Goal: Task Accomplishment & Management: Use online tool/utility

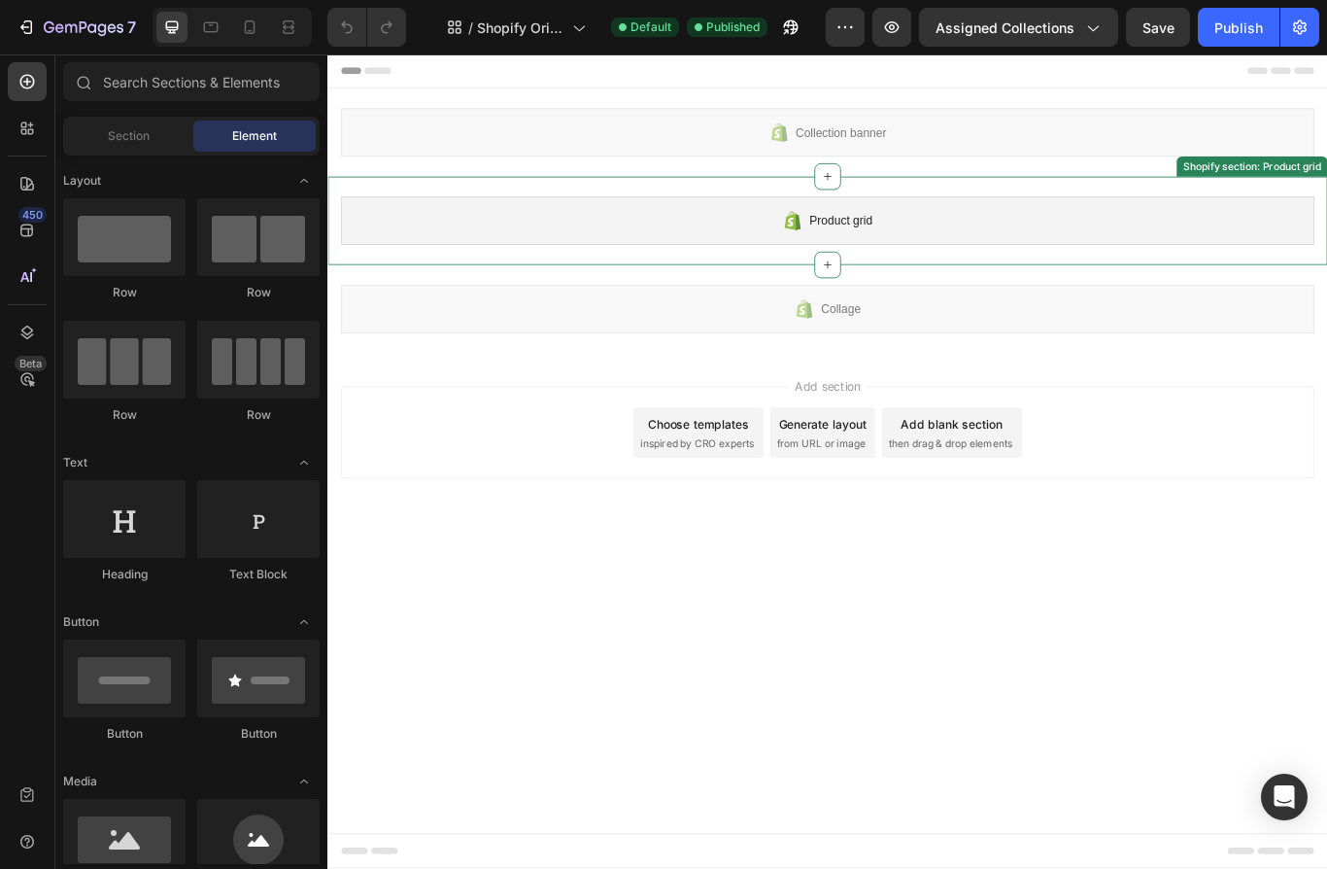
click at [837, 240] on div "Product grid" at bounding box center [910, 249] width 1135 height 56
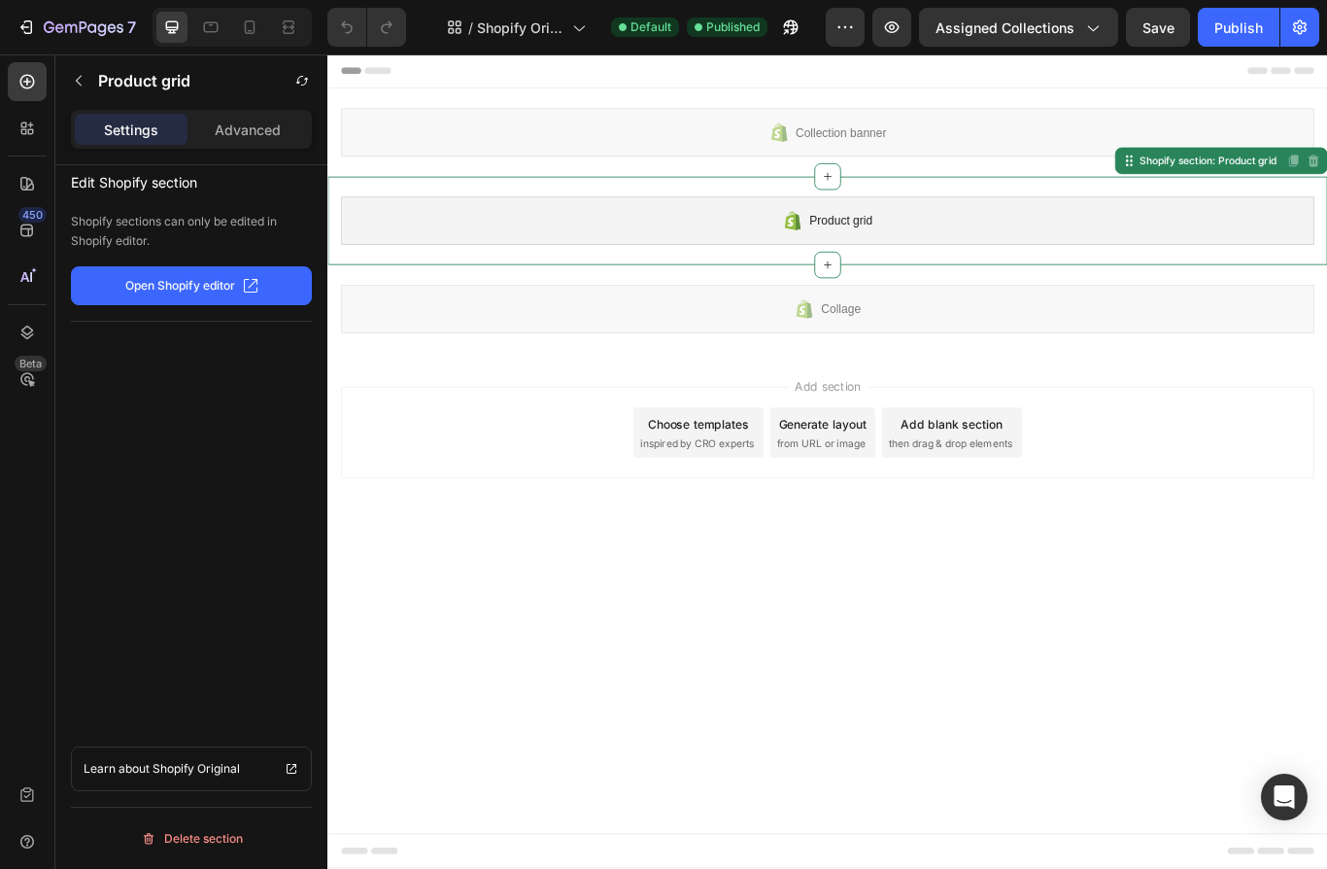
click at [269, 289] on button "Open Shopify editor" at bounding box center [191, 285] width 241 height 39
click at [41, 84] on div at bounding box center [27, 81] width 39 height 39
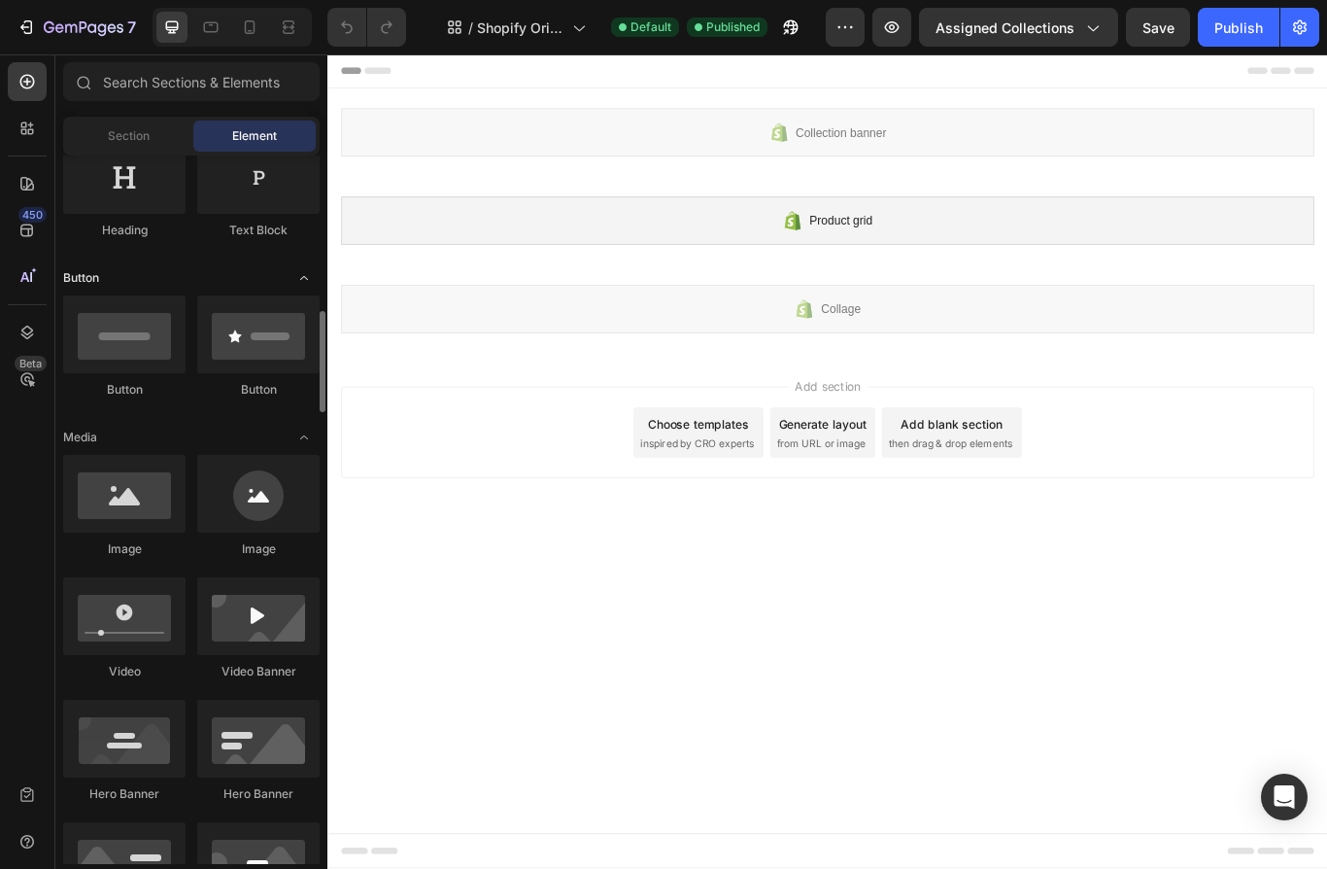
scroll to position [570, 0]
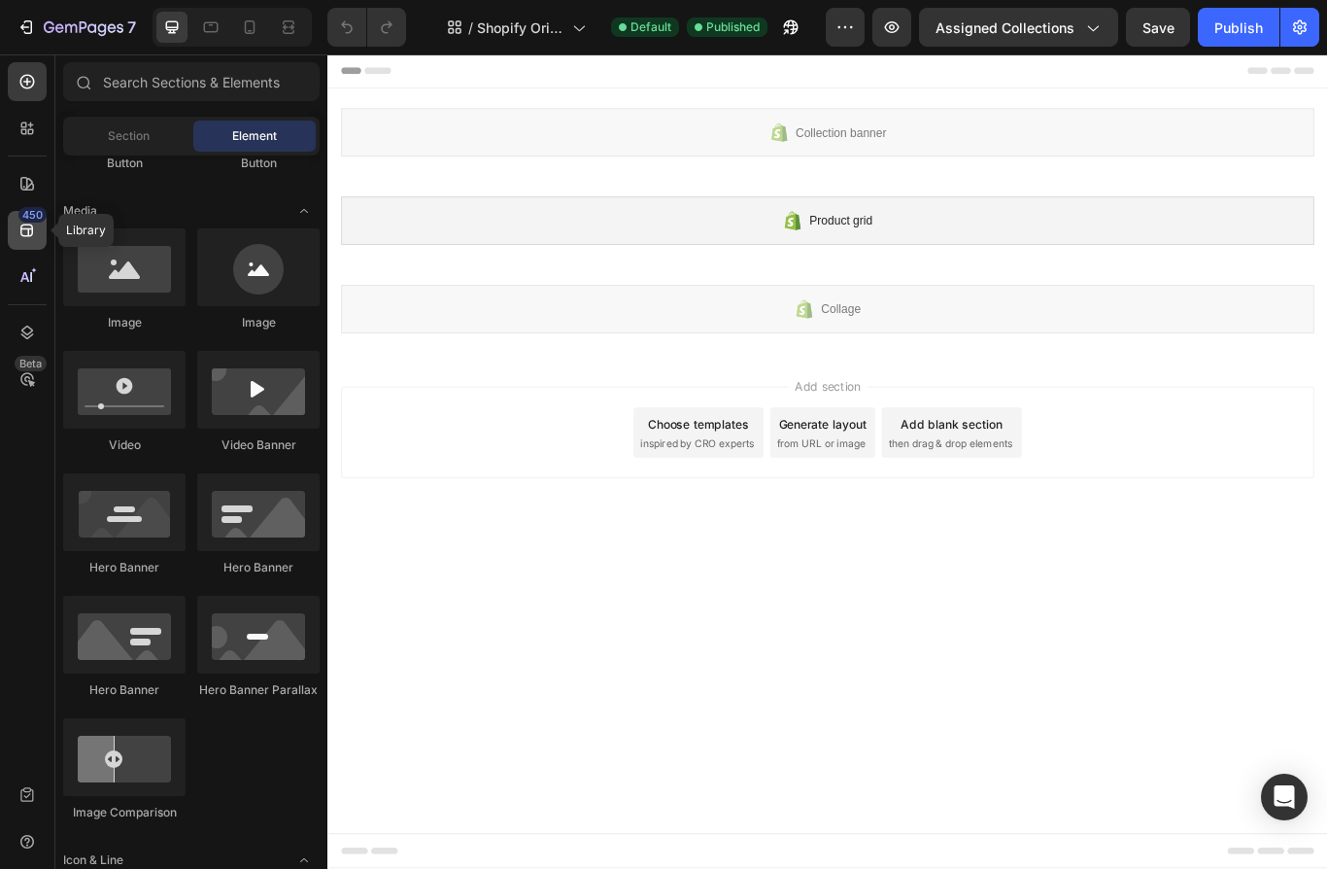
click at [21, 222] on icon at bounding box center [26, 230] width 19 height 19
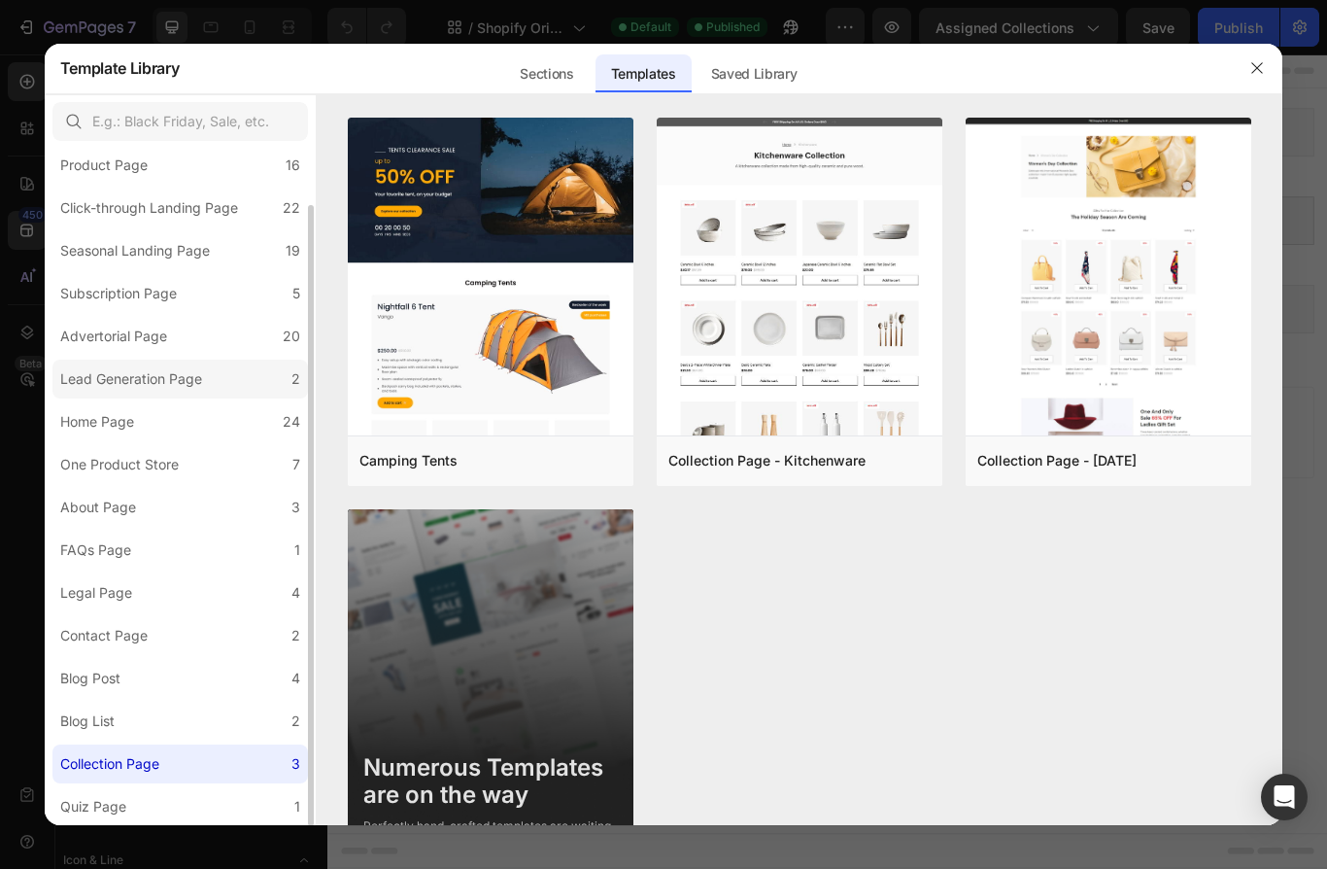
scroll to position [0, 0]
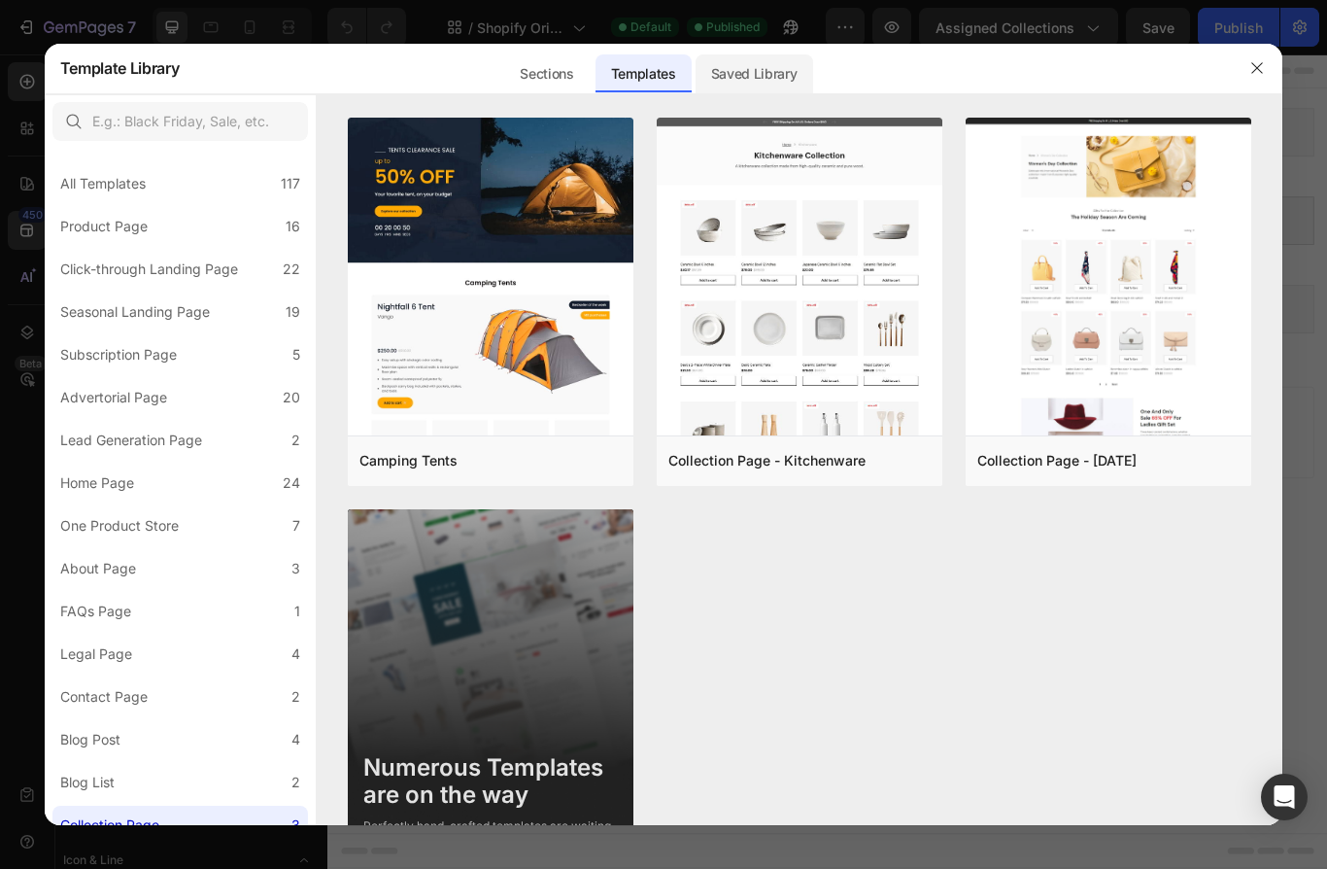
click at [753, 79] on div "Saved Library" at bounding box center [755, 73] width 118 height 39
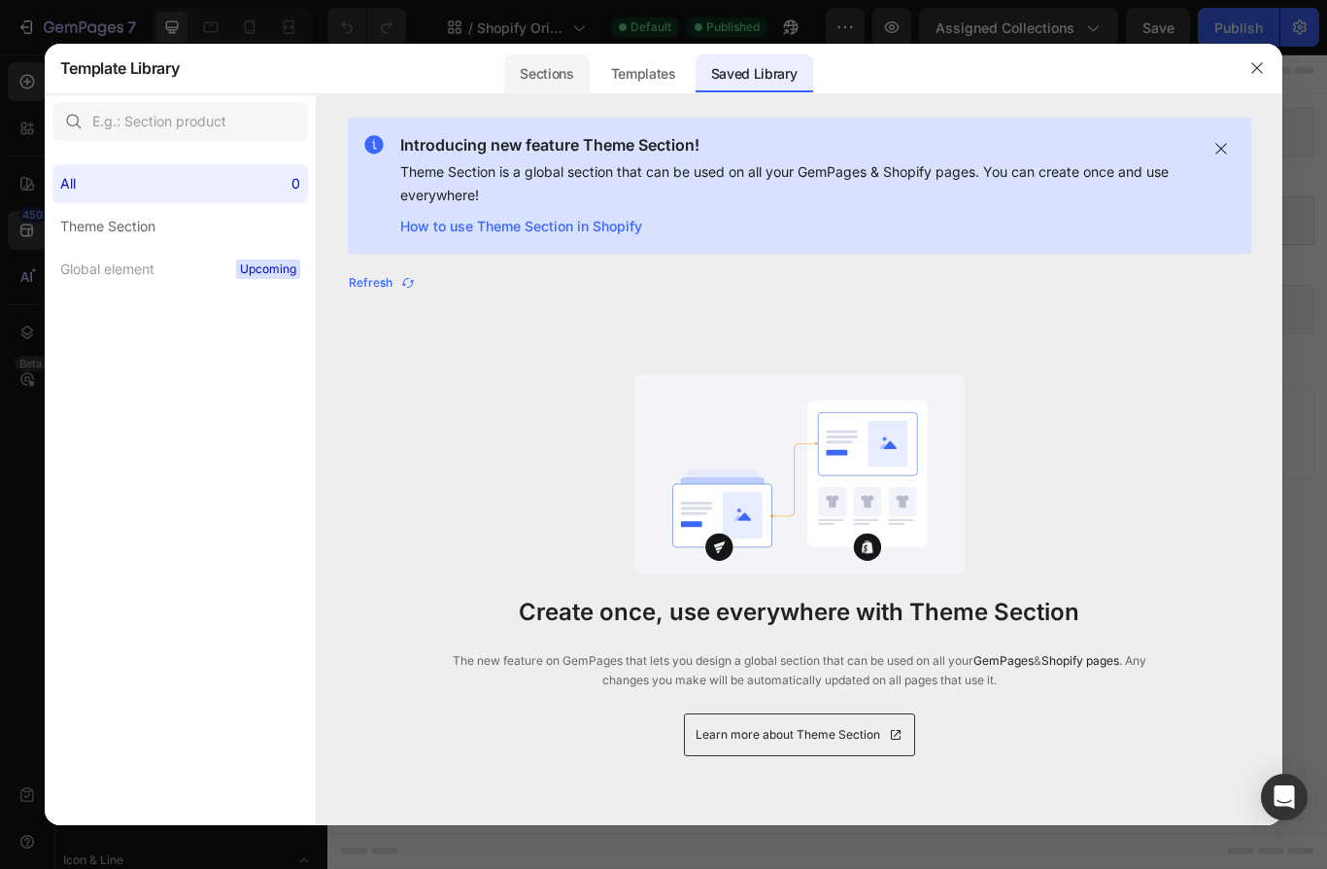
click at [584, 74] on div "Sections" at bounding box center [546, 73] width 85 height 39
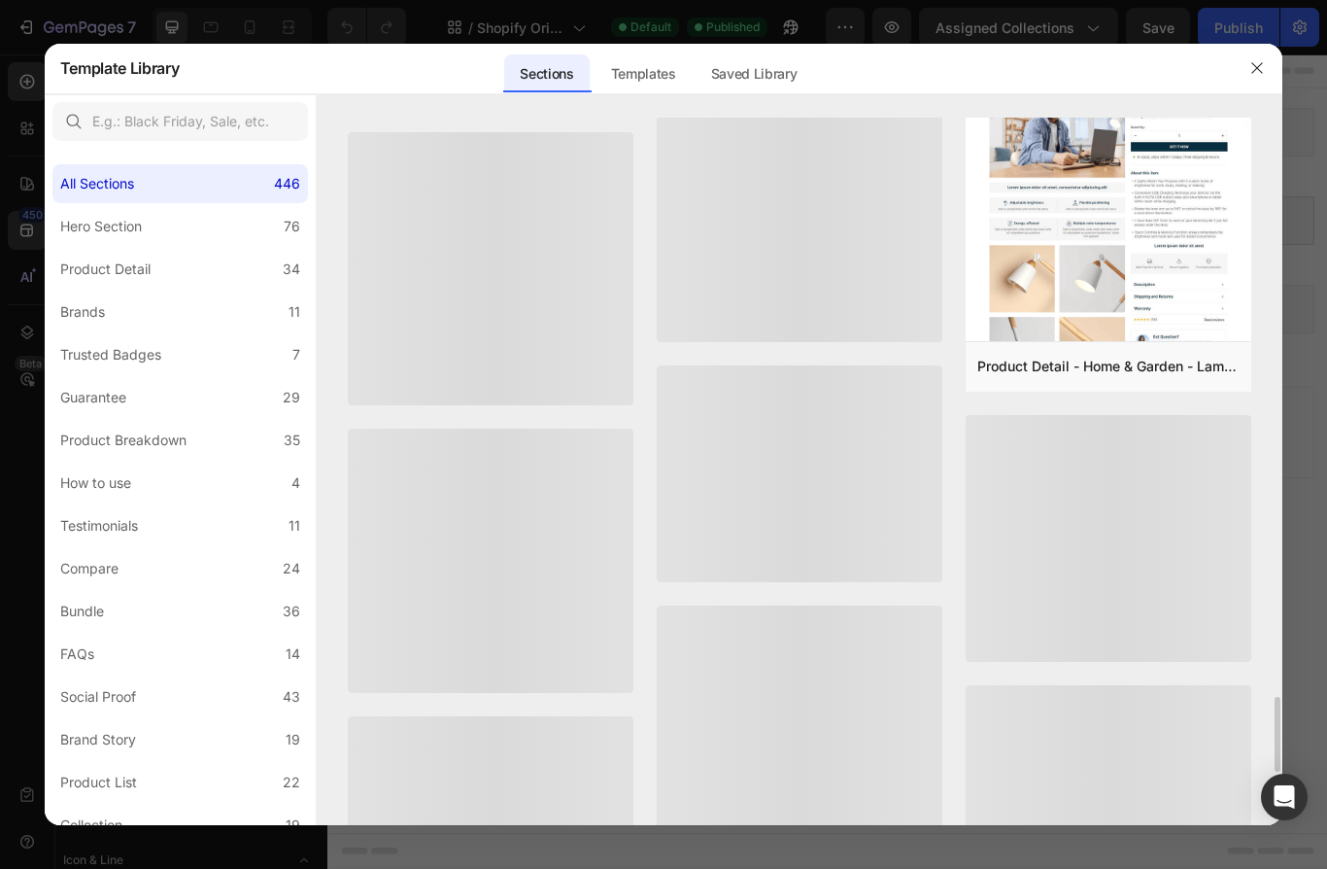
scroll to position [5091, 0]
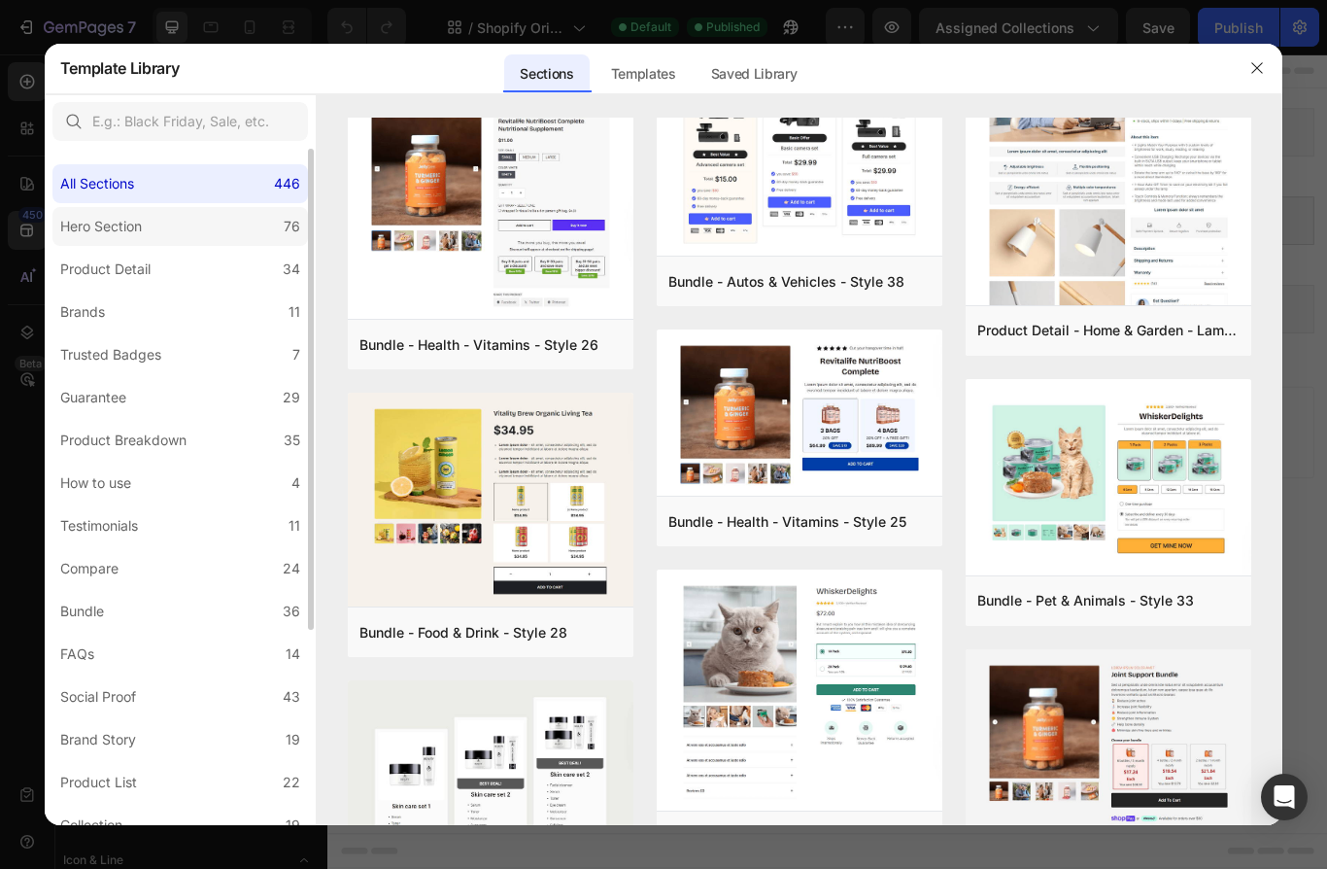
click at [218, 226] on label "Hero Section 76" at bounding box center [180, 226] width 256 height 39
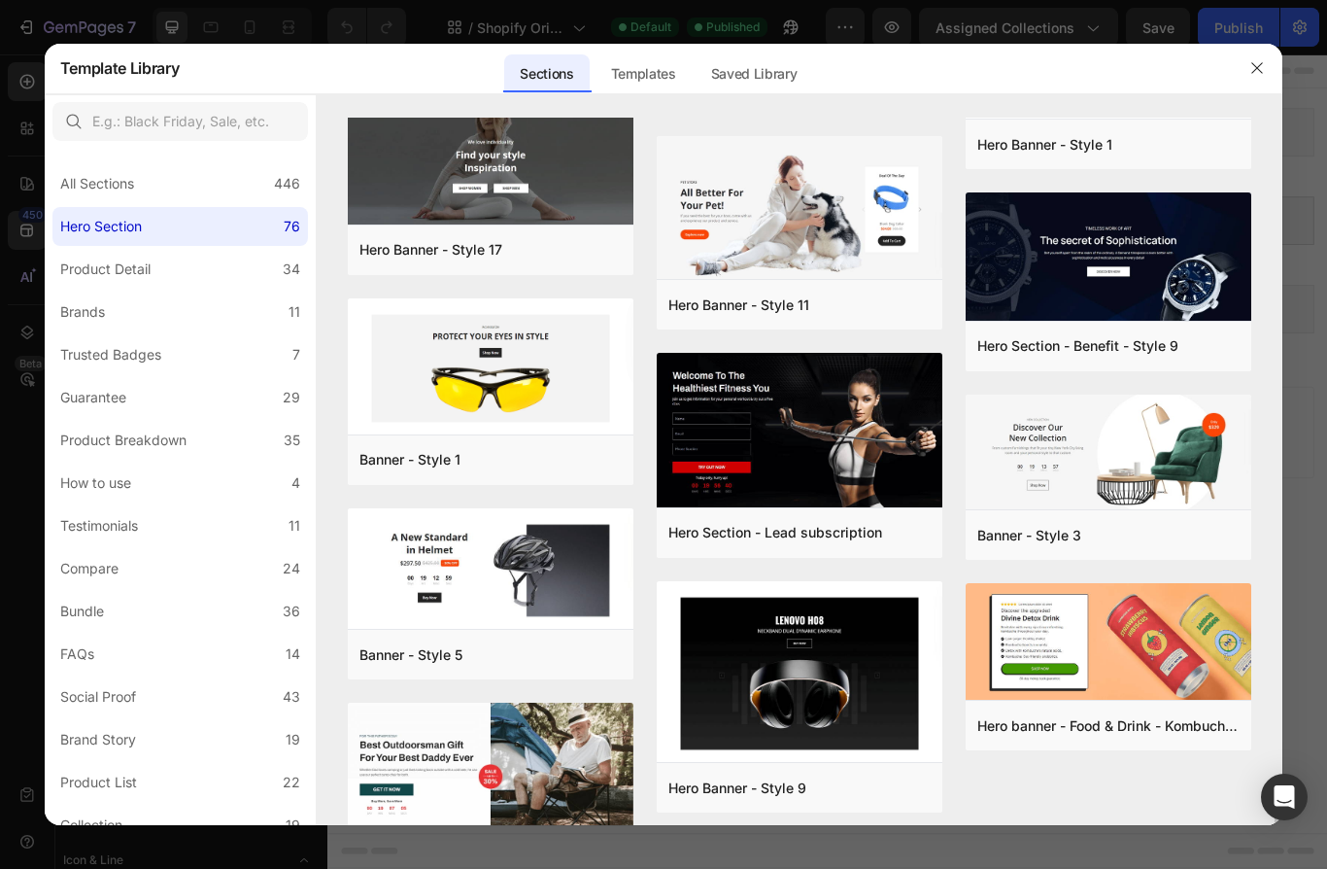
scroll to position [4031, 0]
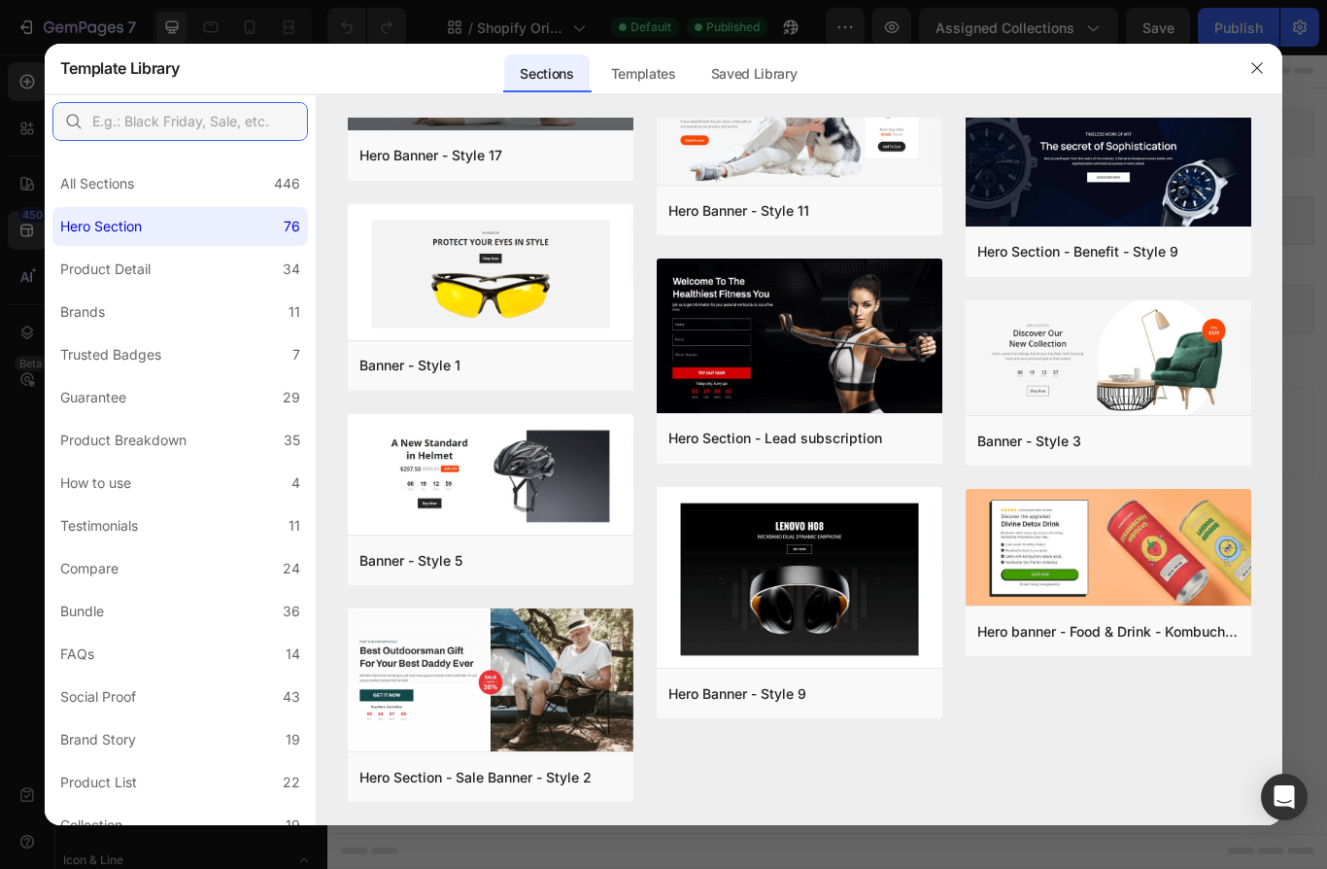
click at [184, 120] on input "text" at bounding box center [180, 121] width 256 height 39
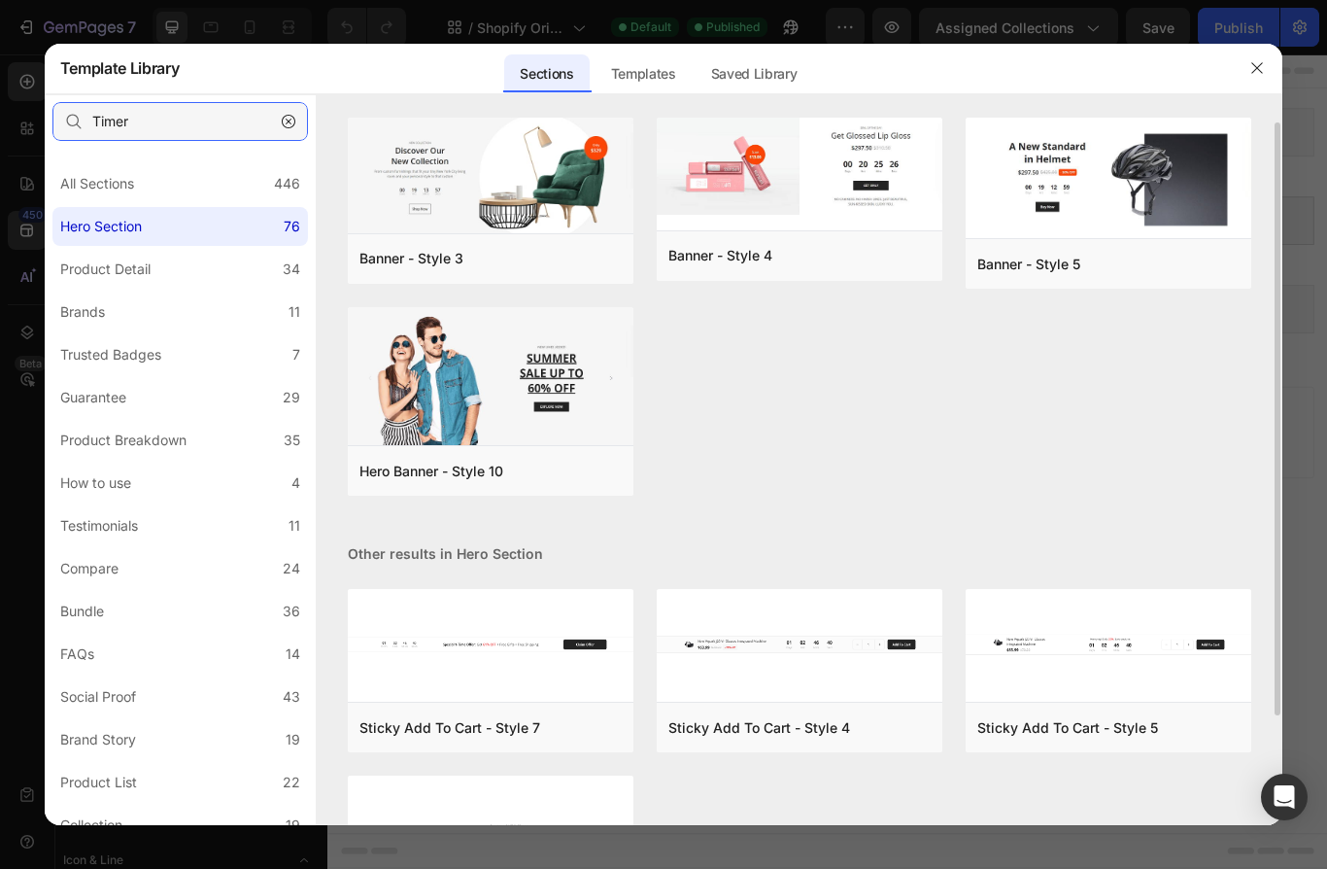
scroll to position [137, 0]
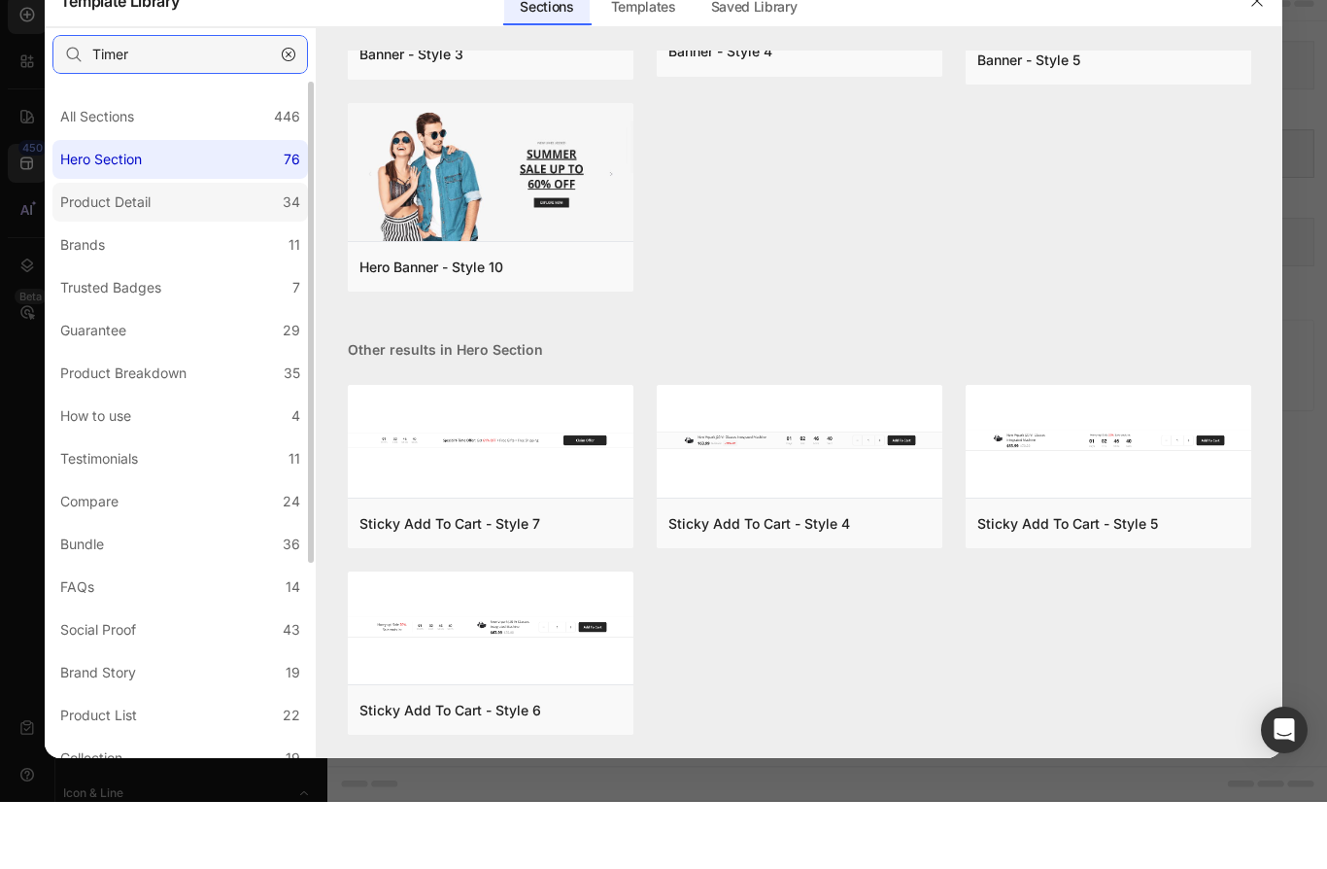
type input "Timer"
click at [221, 250] on label "Product Detail 34" at bounding box center [180, 269] width 256 height 39
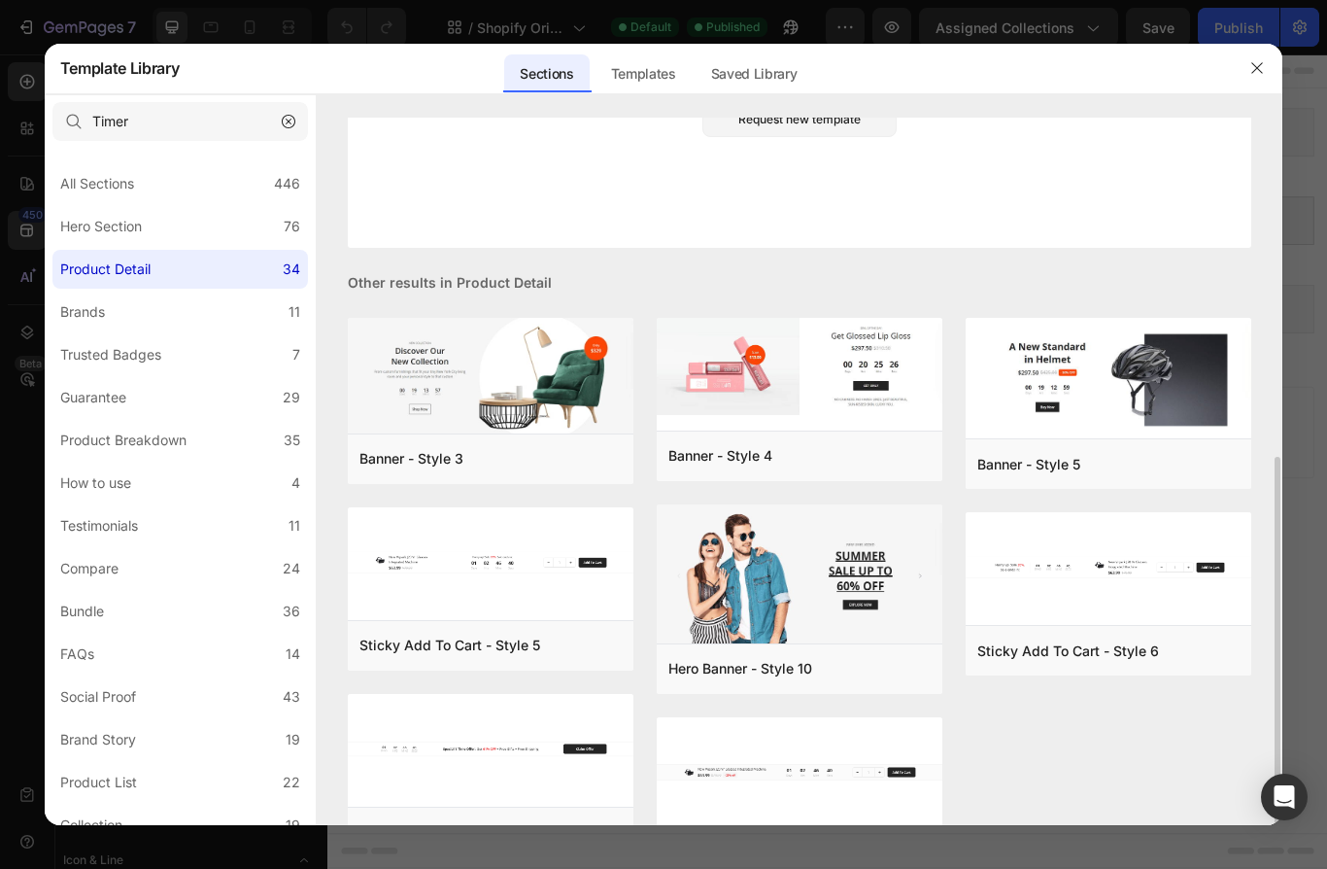
scroll to position [414, 0]
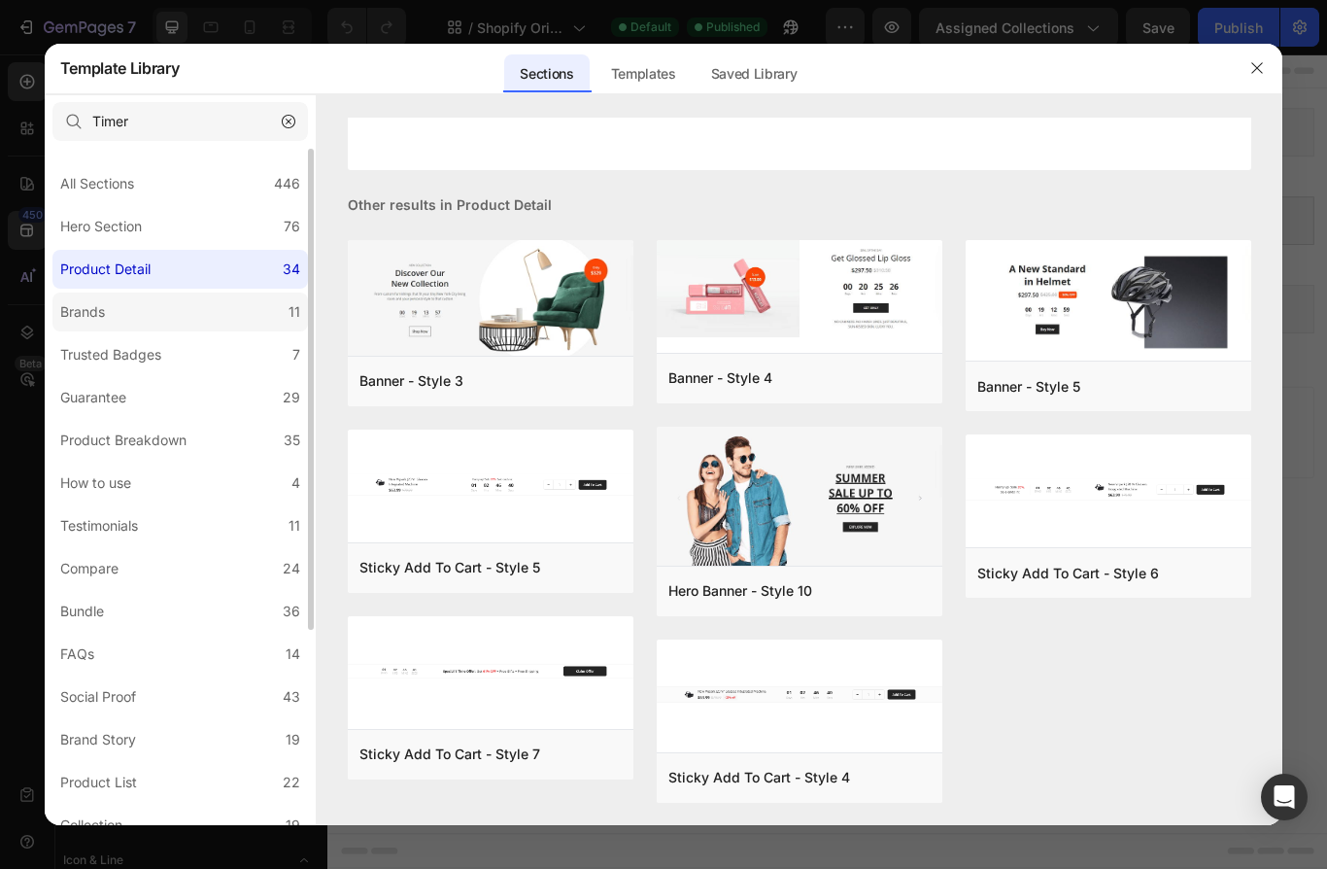
click at [189, 300] on label "Brands 11" at bounding box center [180, 311] width 256 height 39
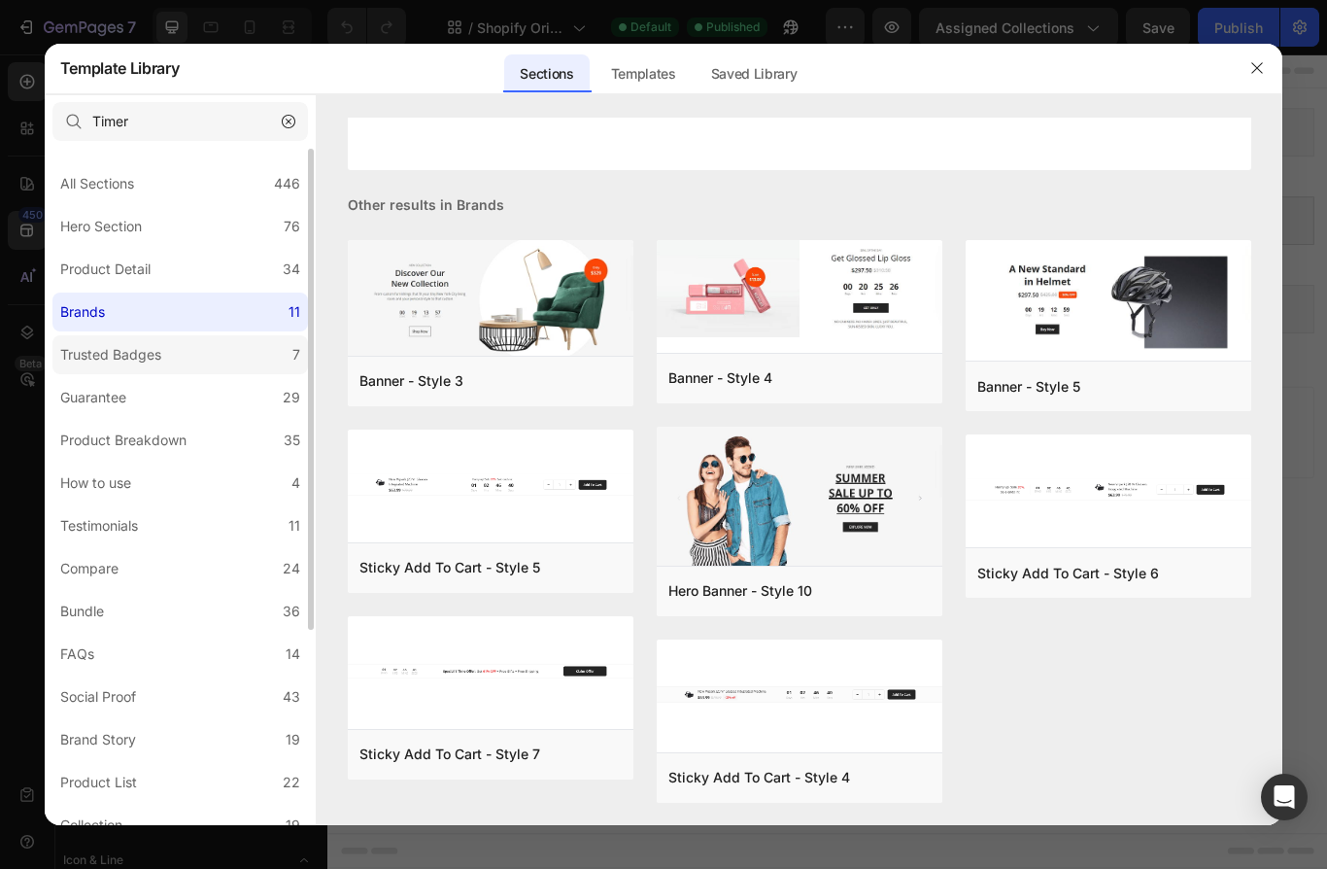
click at [135, 359] on div "Trusted Badges" at bounding box center [110, 354] width 101 height 23
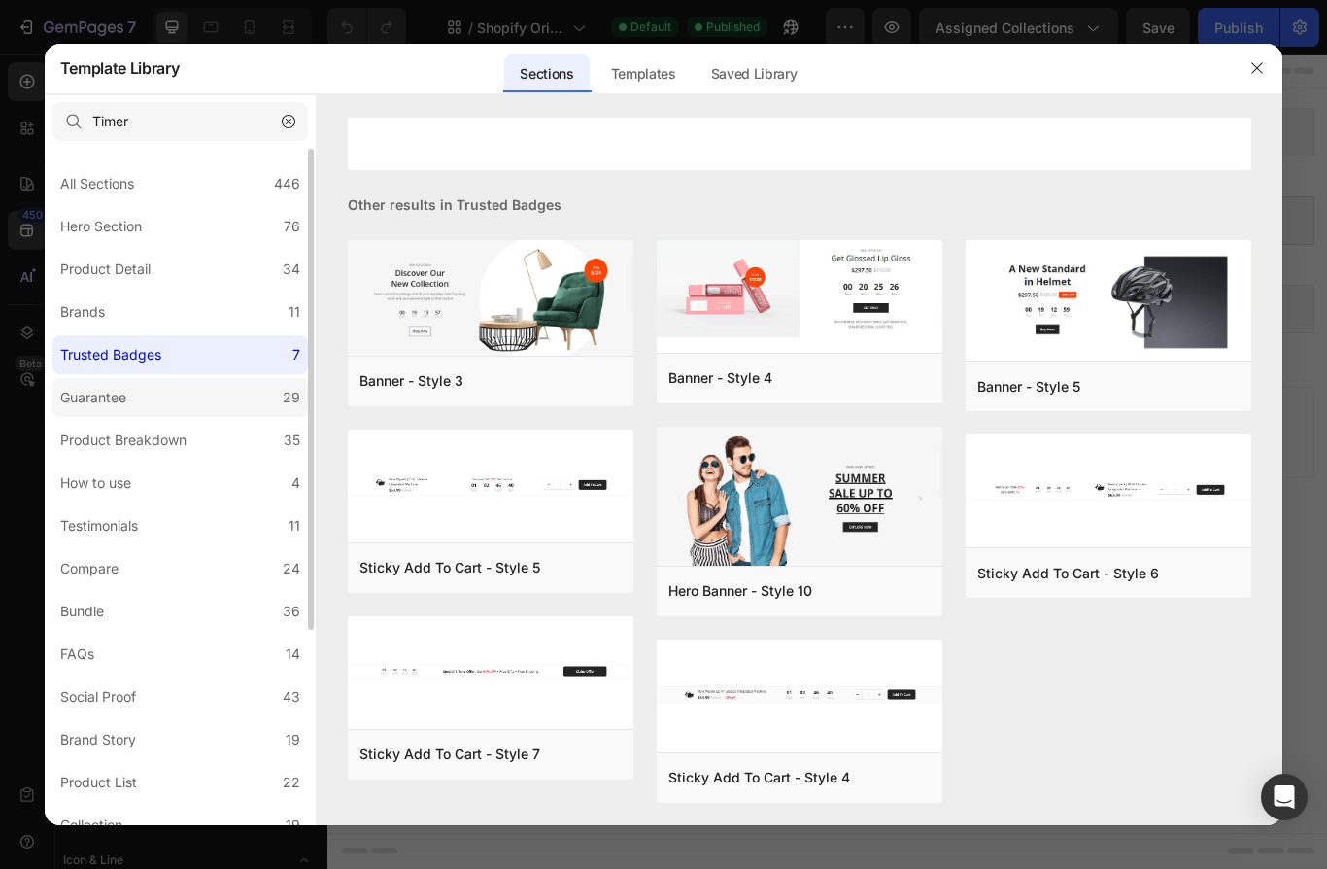
click at [143, 396] on label "Guarantee 29" at bounding box center [180, 397] width 256 height 39
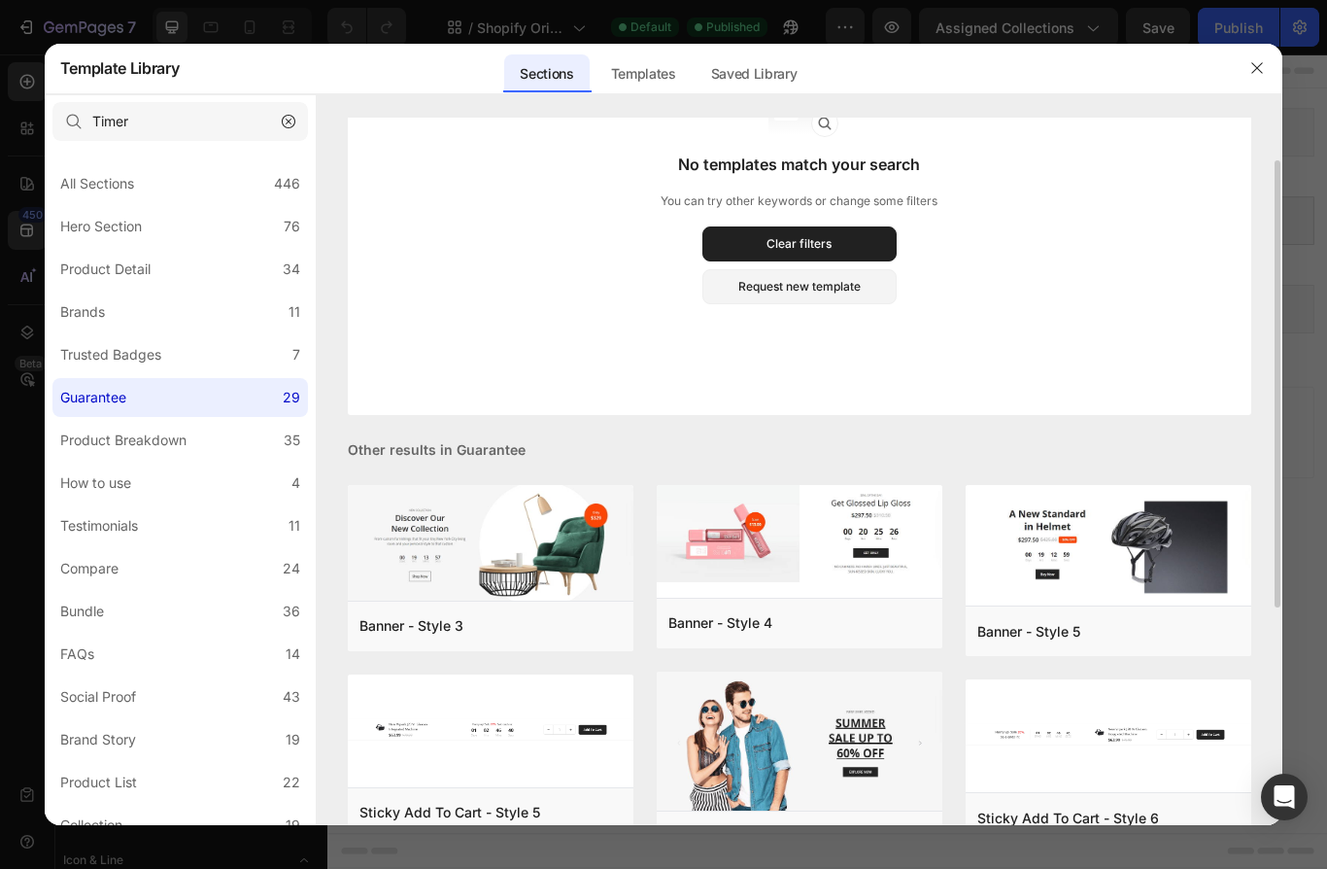
scroll to position [0, 0]
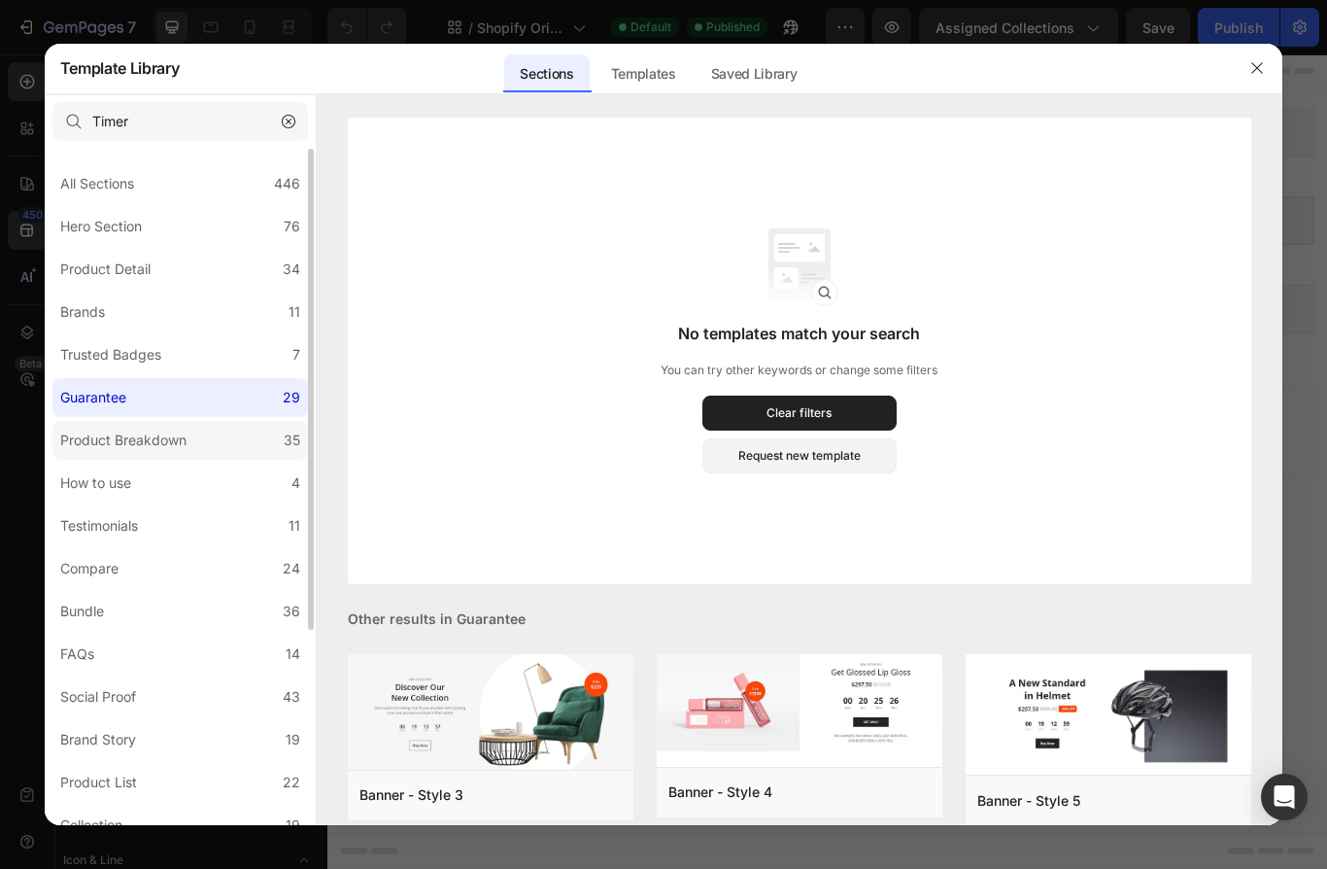
click at [223, 439] on label "Product Breakdown 35" at bounding box center [180, 440] width 256 height 39
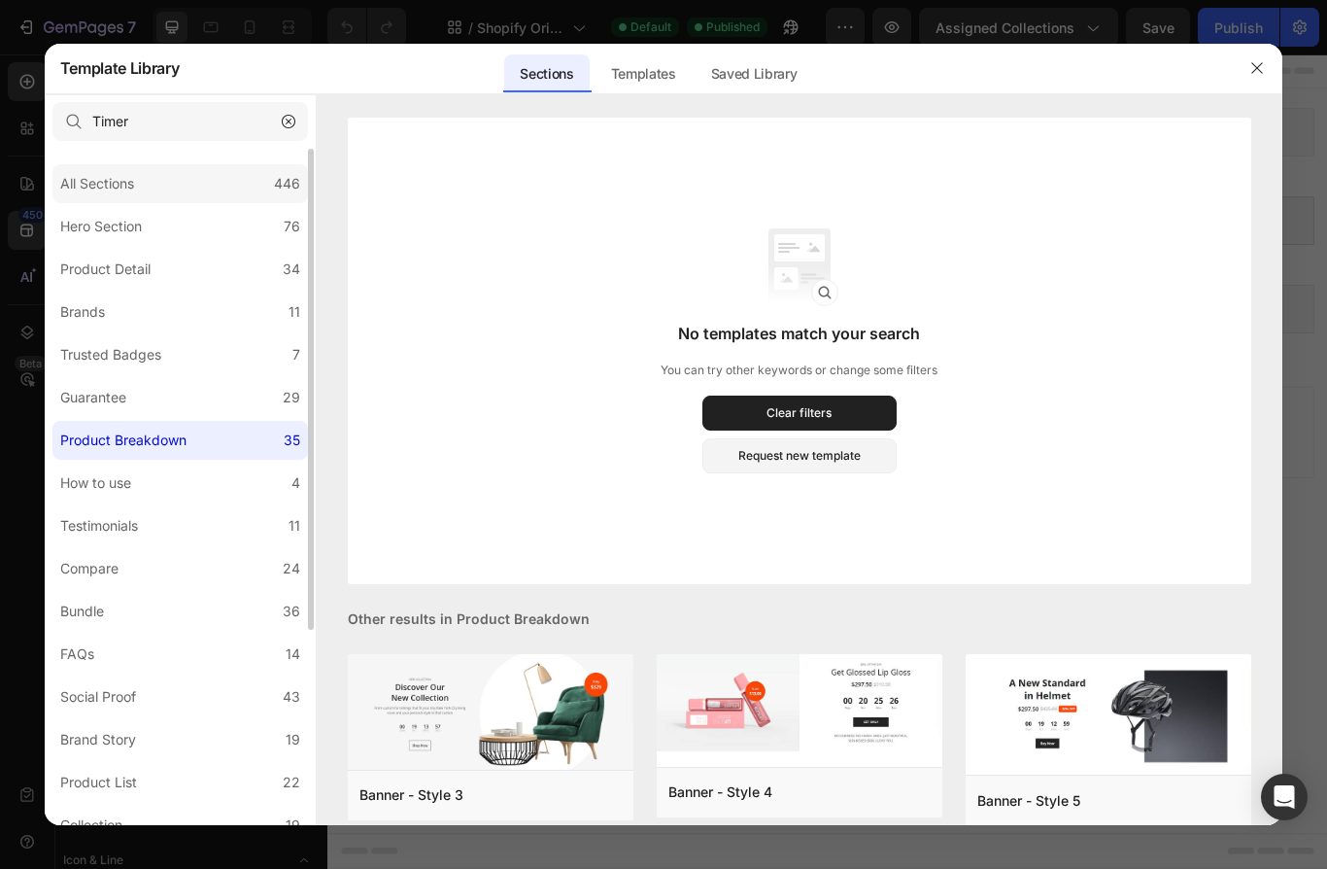
click at [208, 191] on div "All Sections 446" at bounding box center [180, 183] width 256 height 39
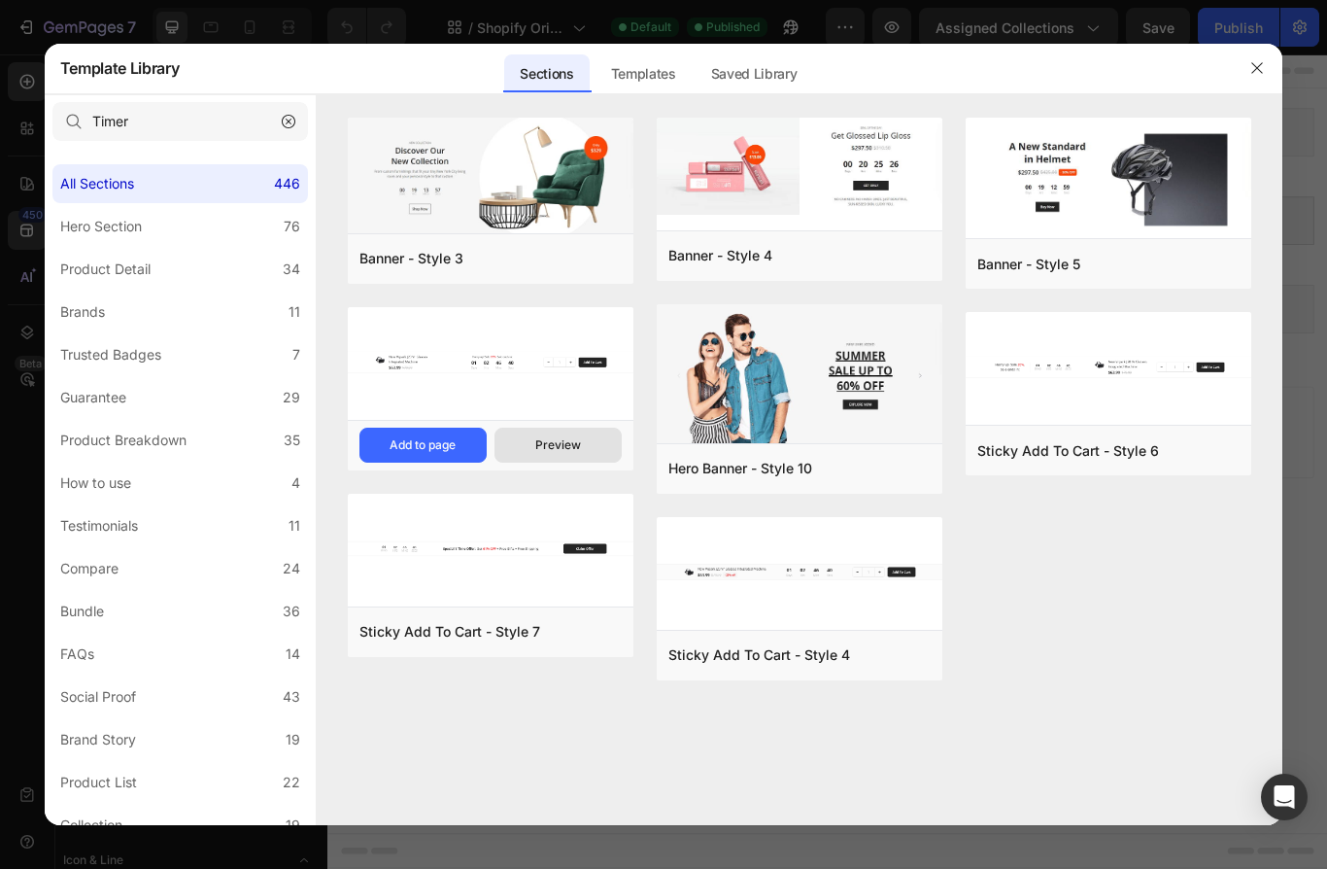
click at [0, 0] on button "Preview" at bounding box center [0, 0] width 0 height 0
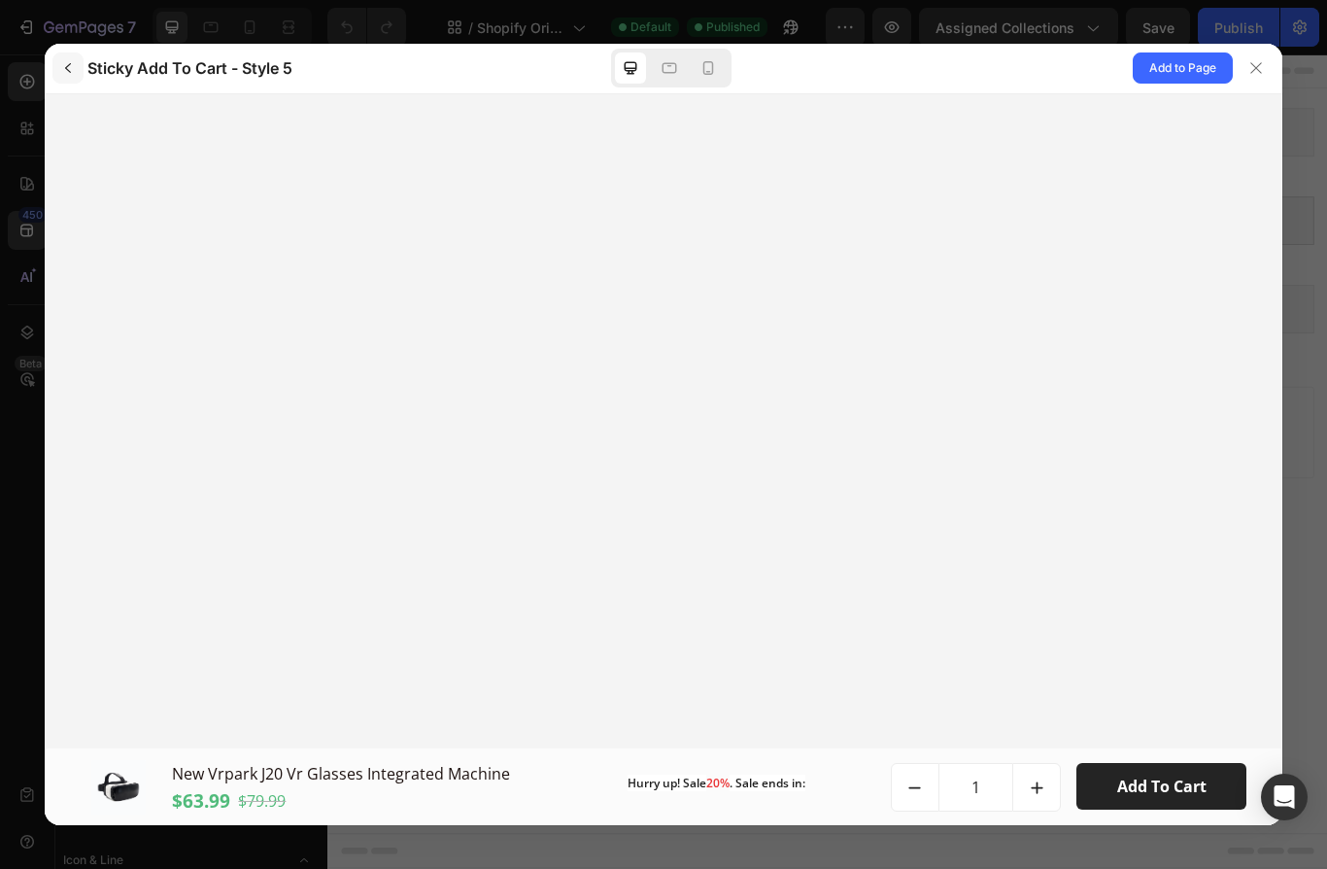
click at [66, 58] on button "button" at bounding box center [67, 67] width 31 height 31
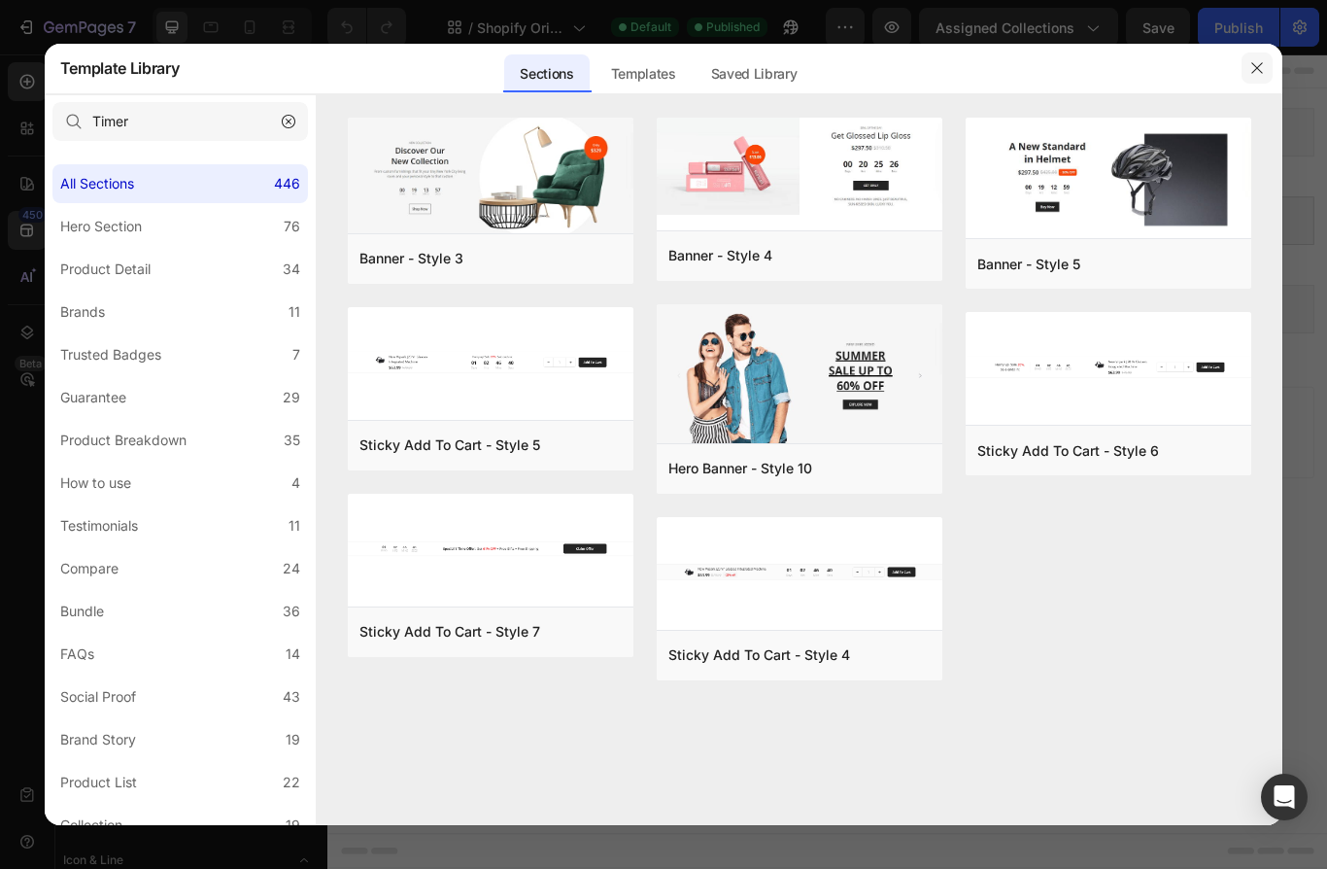
click at [1256, 66] on icon "button" at bounding box center [1257, 68] width 16 height 16
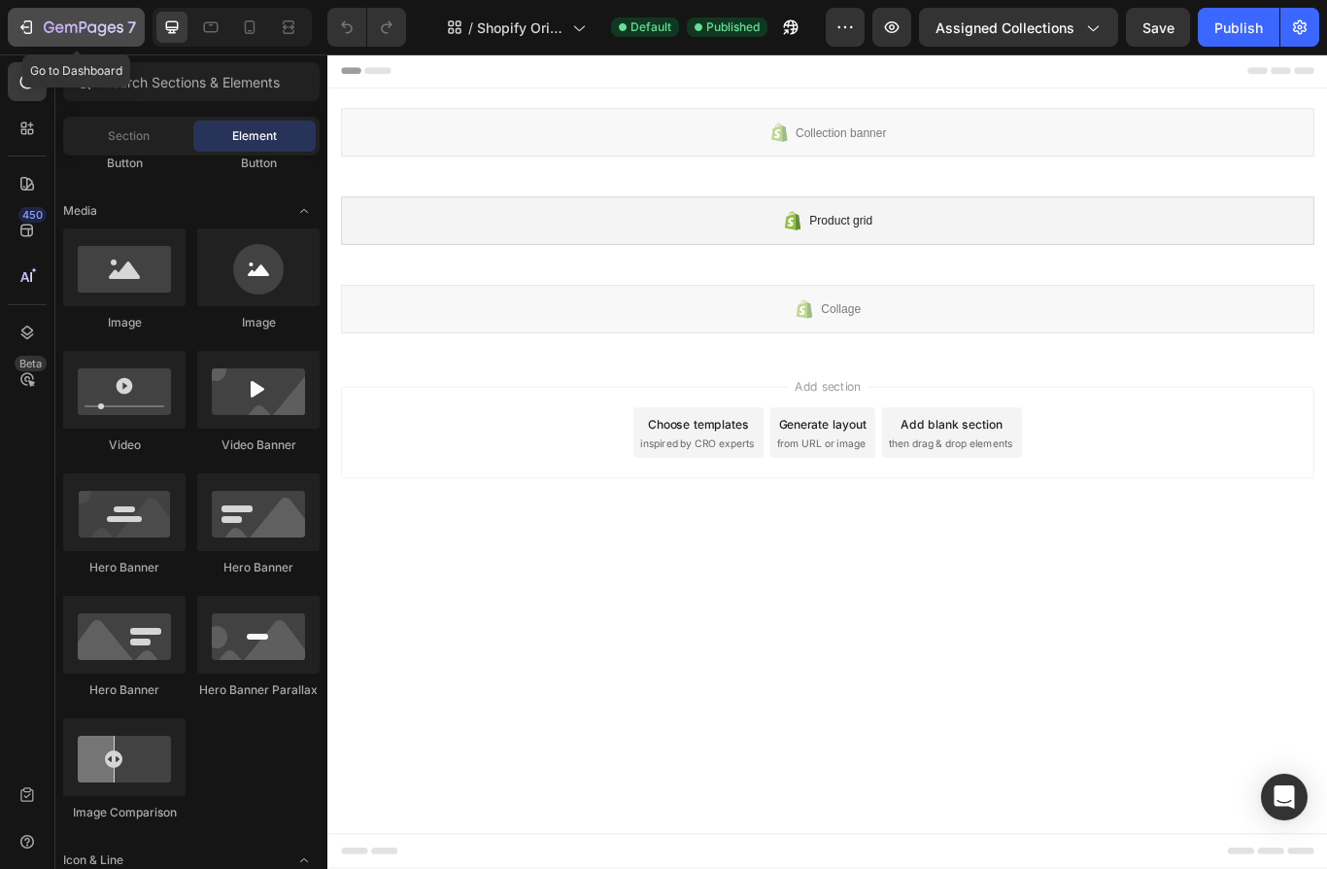
click at [20, 37] on div "7" at bounding box center [77, 27] width 120 height 23
